Goal: Transaction & Acquisition: Subscribe to service/newsletter

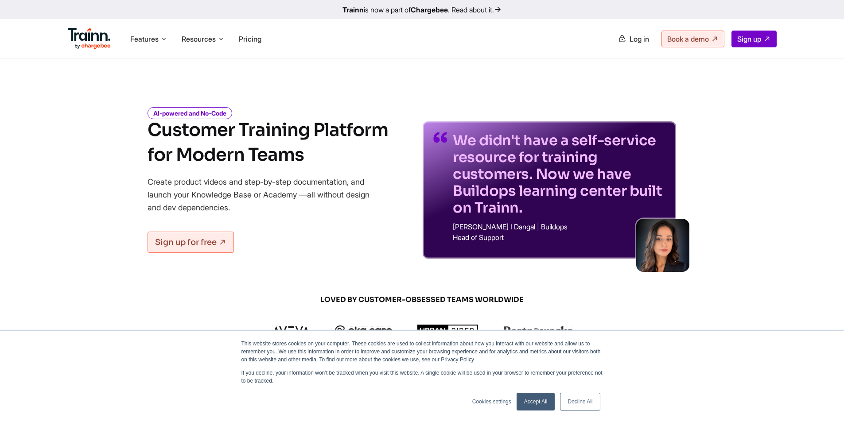
click at [142, 0] on link "Trainn is now a part of Chargebee . Read about it." at bounding box center [422, 9] width 844 height 19
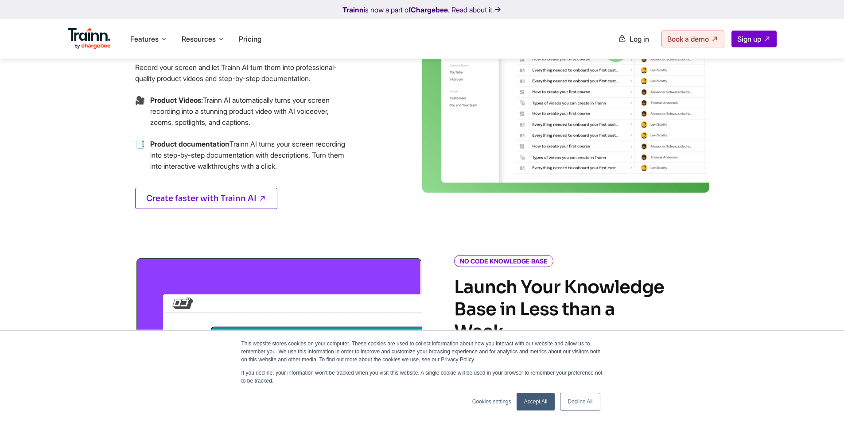
scroll to position [354, 0]
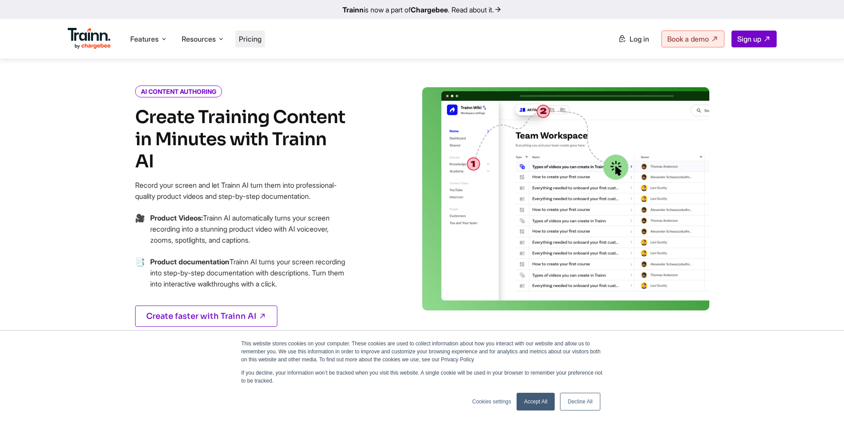
click at [261, 31] on li "Pricing" at bounding box center [250, 39] width 30 height 17
click at [257, 43] on span "Pricing" at bounding box center [250, 39] width 23 height 9
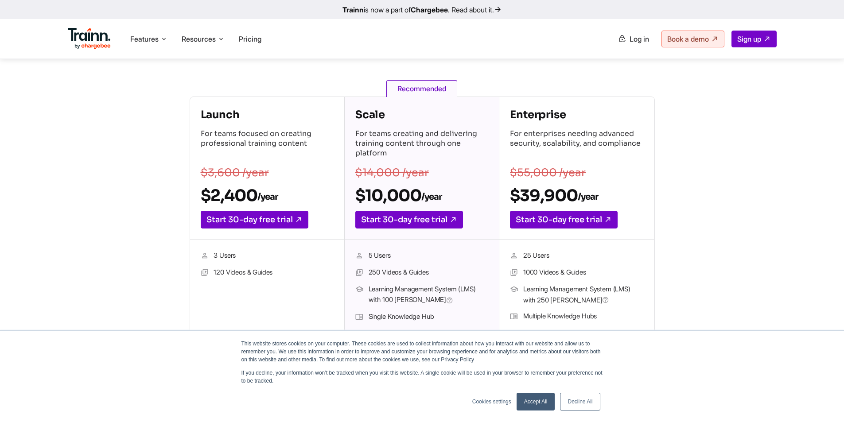
scroll to position [133, 0]
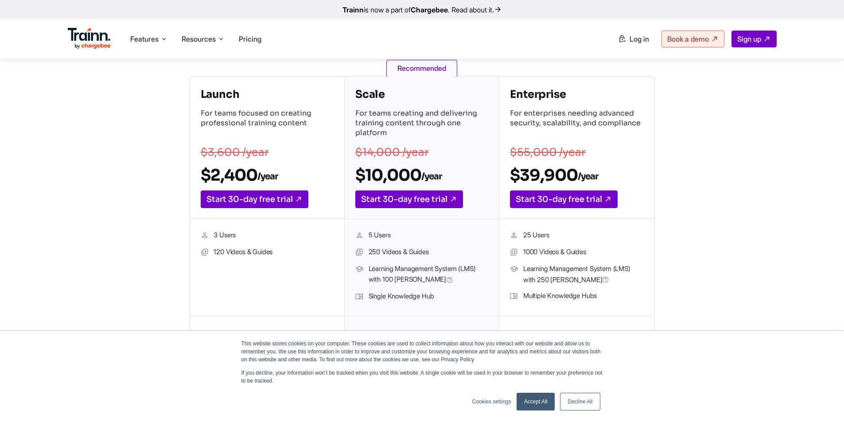
click at [580, 401] on link "Decline All" at bounding box center [580, 402] width 40 height 18
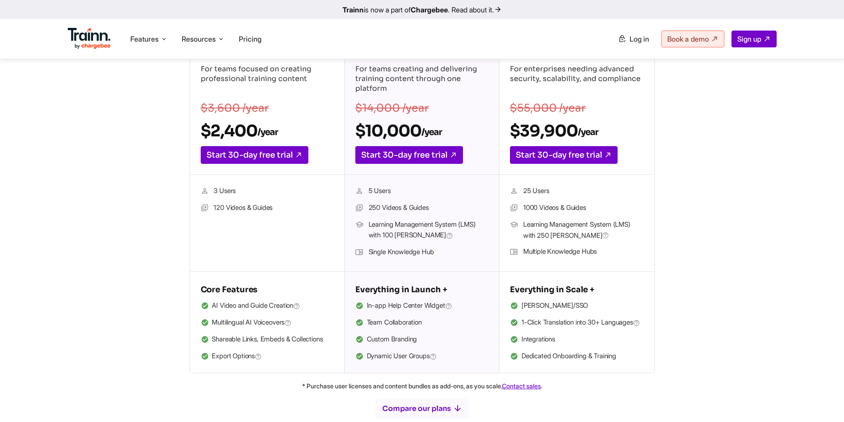
scroll to position [44, 0]
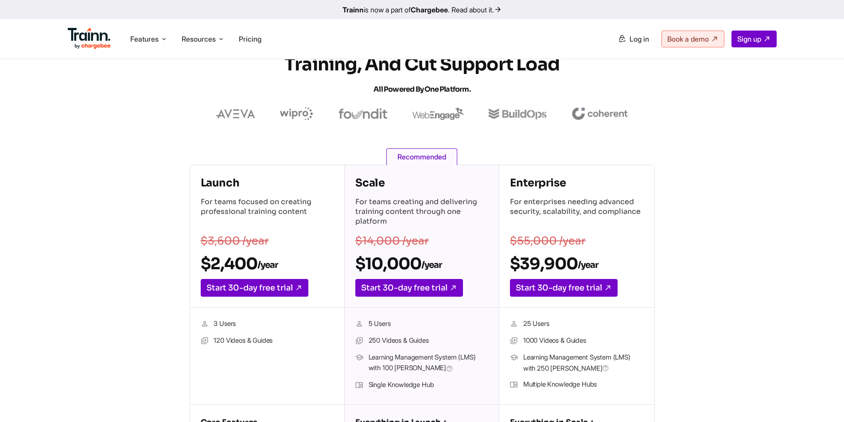
drag, startPoint x: 214, startPoint y: 342, endPoint x: 284, endPoint y: 343, distance: 70.0
click at [284, 343] on li "120 Videos & Guides" at bounding box center [267, 341] width 133 height 12
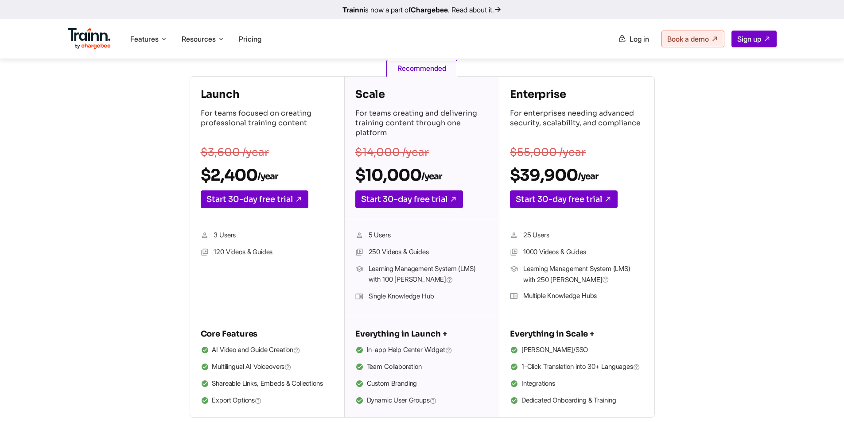
scroll to position [177, 0]
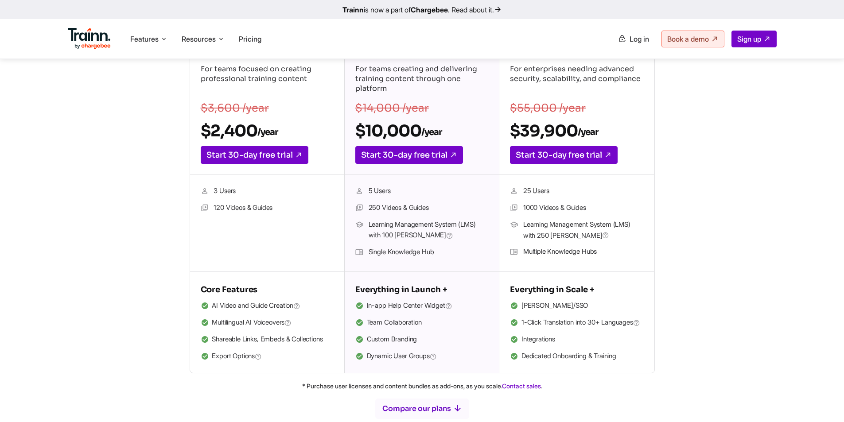
click at [163, 187] on div "Launch For teams focused on creating professional training content $3,600 /year…" at bounding box center [422, 203] width 638 height 342
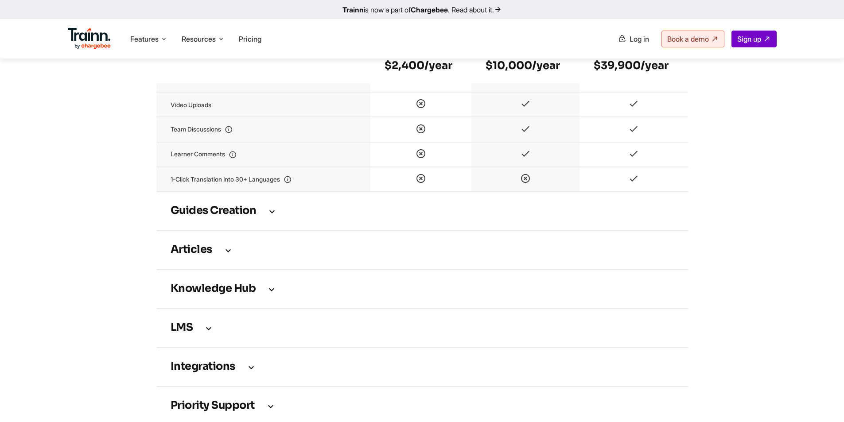
scroll to position [1196, 0]
